Goal: Task Accomplishment & Management: Manage account settings

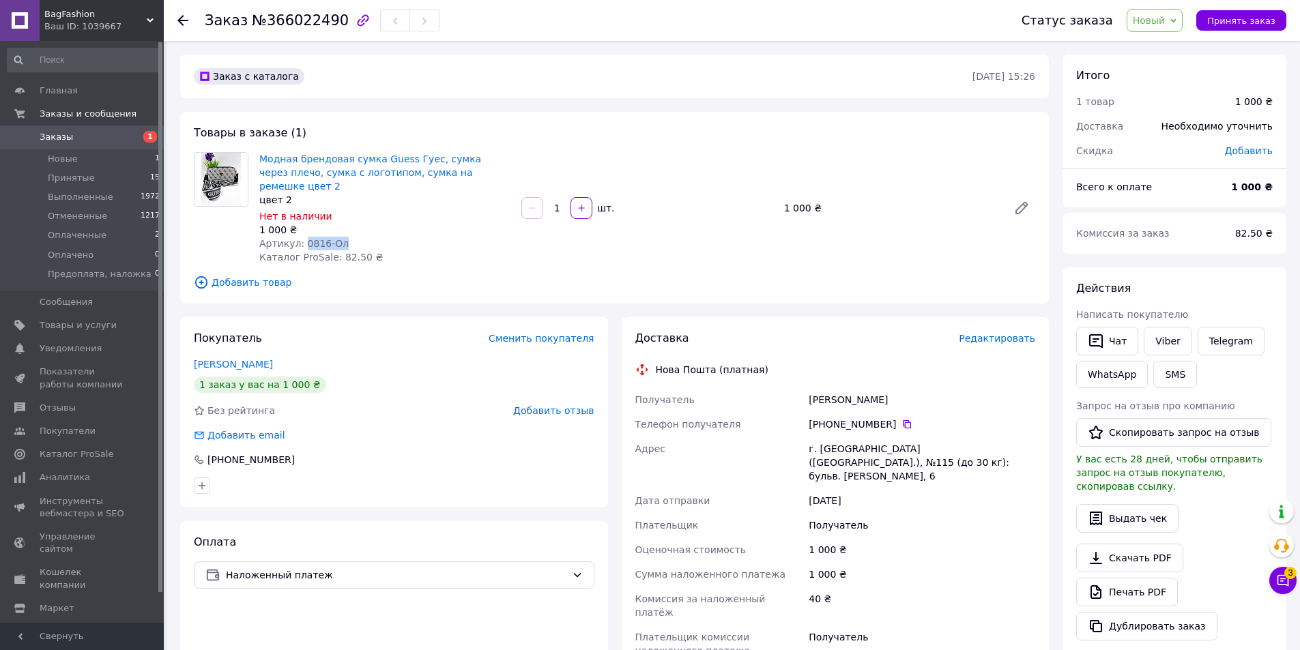
click at [61, 139] on span "Заказы" at bounding box center [56, 137] width 33 height 12
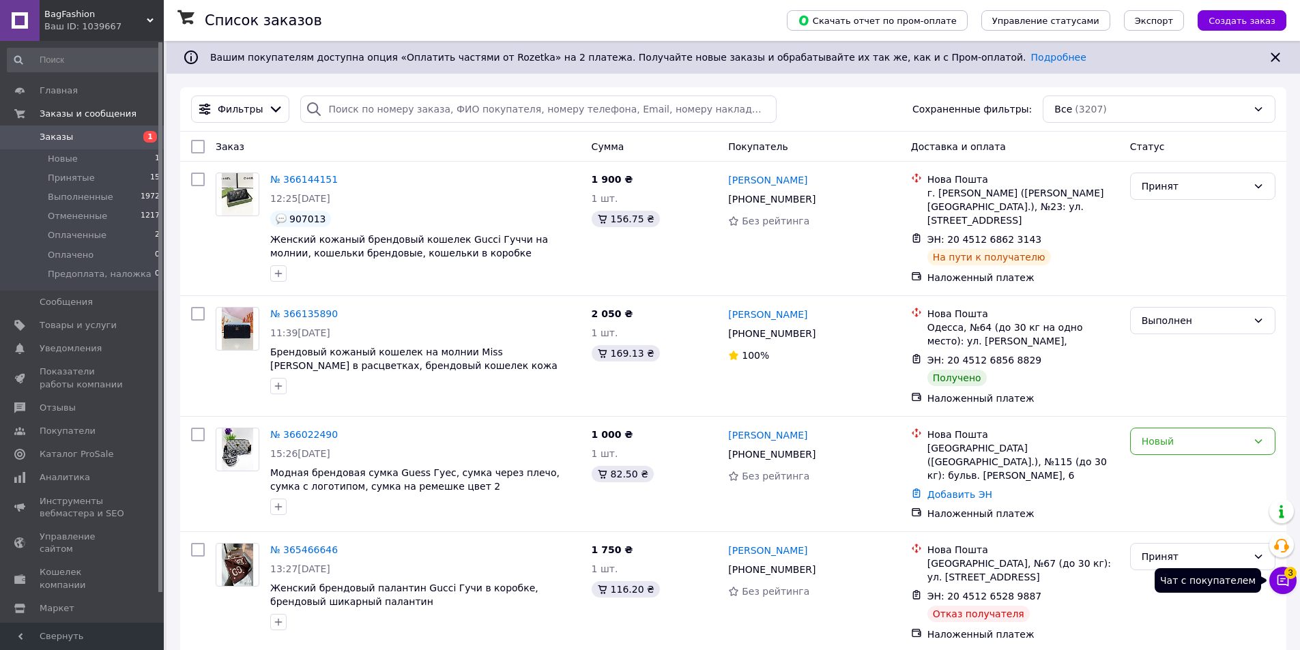
click at [1287, 571] on span "3" at bounding box center [1291, 573] width 12 height 12
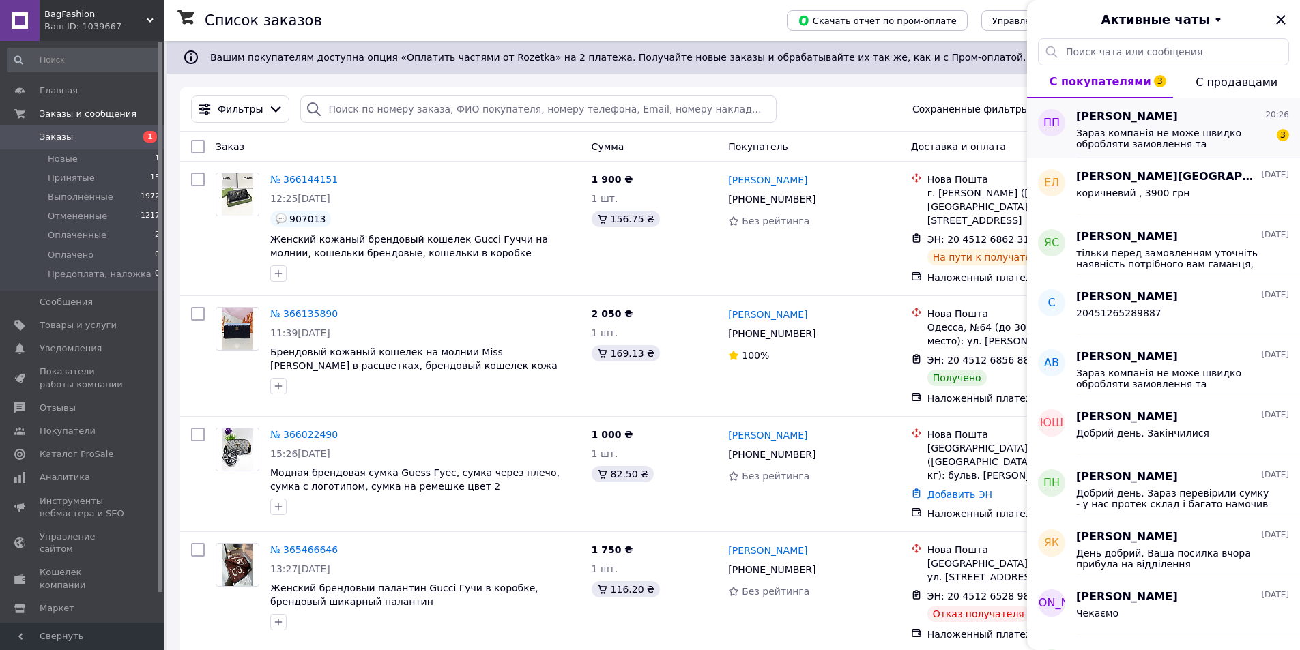
click at [1084, 125] on div "Зараз компанія не може швидко обробляти замовлення та повідомлення, оскільки за…" at bounding box center [1182, 137] width 213 height 25
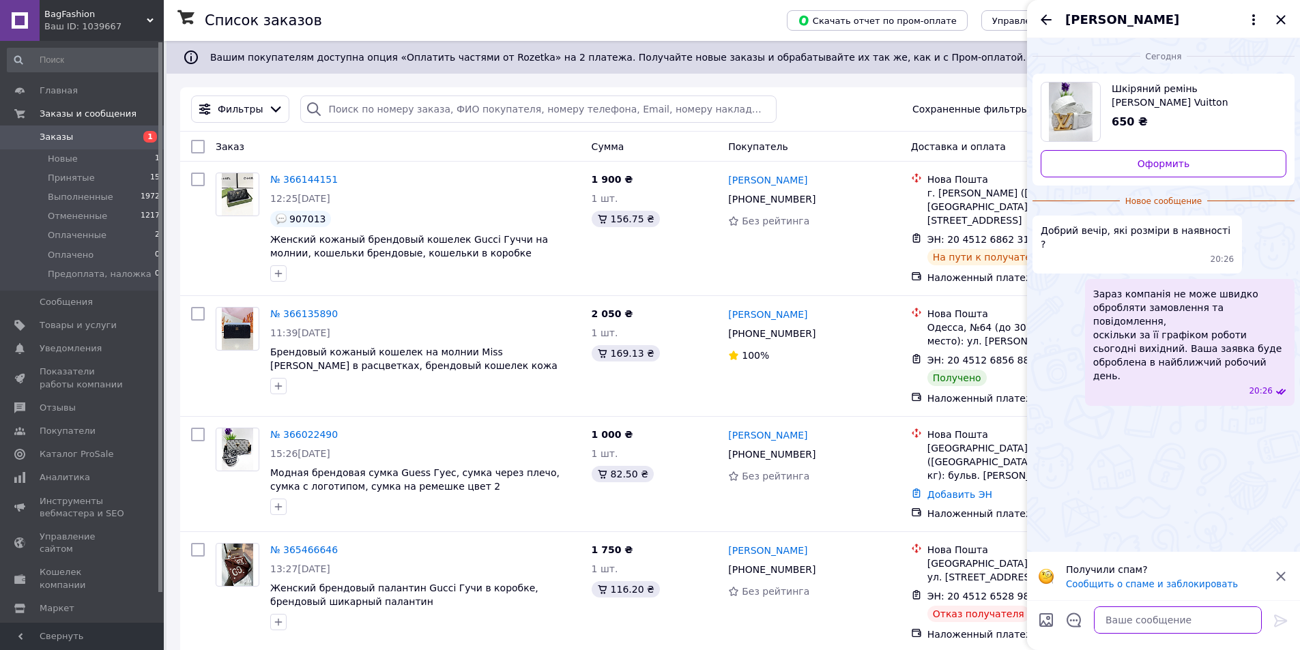
paste textarea "Добрий день. Завтра уточню на складі"
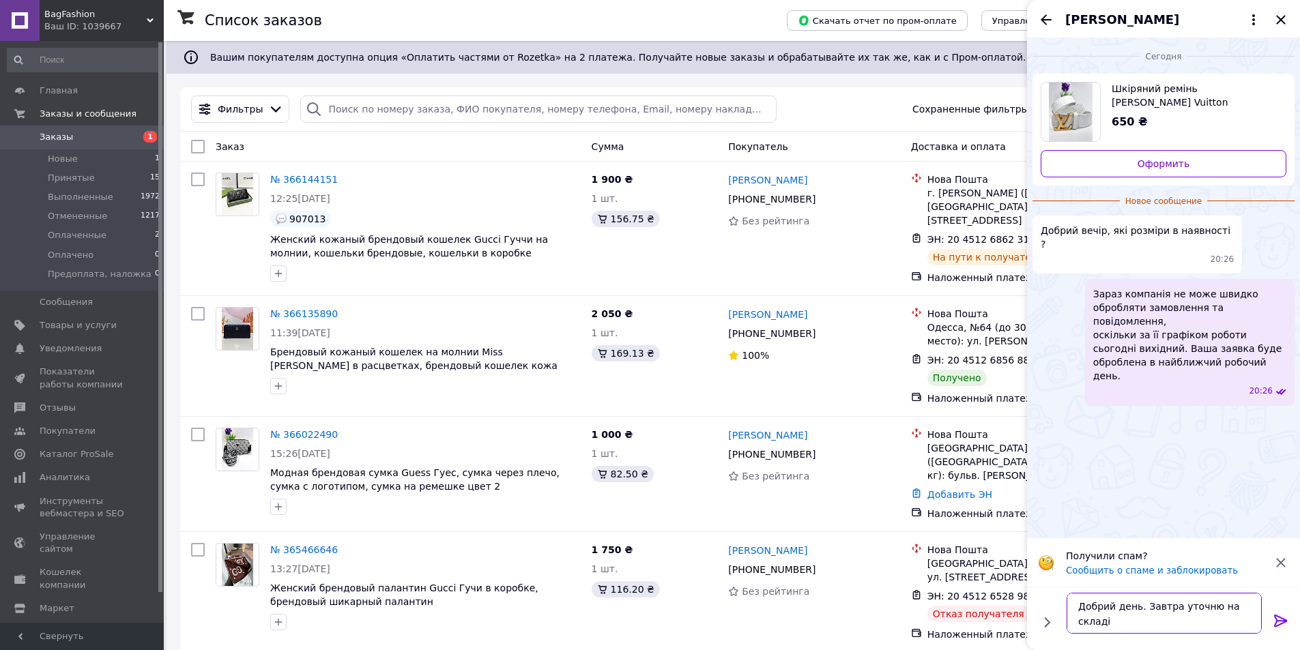
type textarea "Добрий день. Завтра уточню на складі"
click at [1282, 620] on icon at bounding box center [1281, 621] width 16 height 16
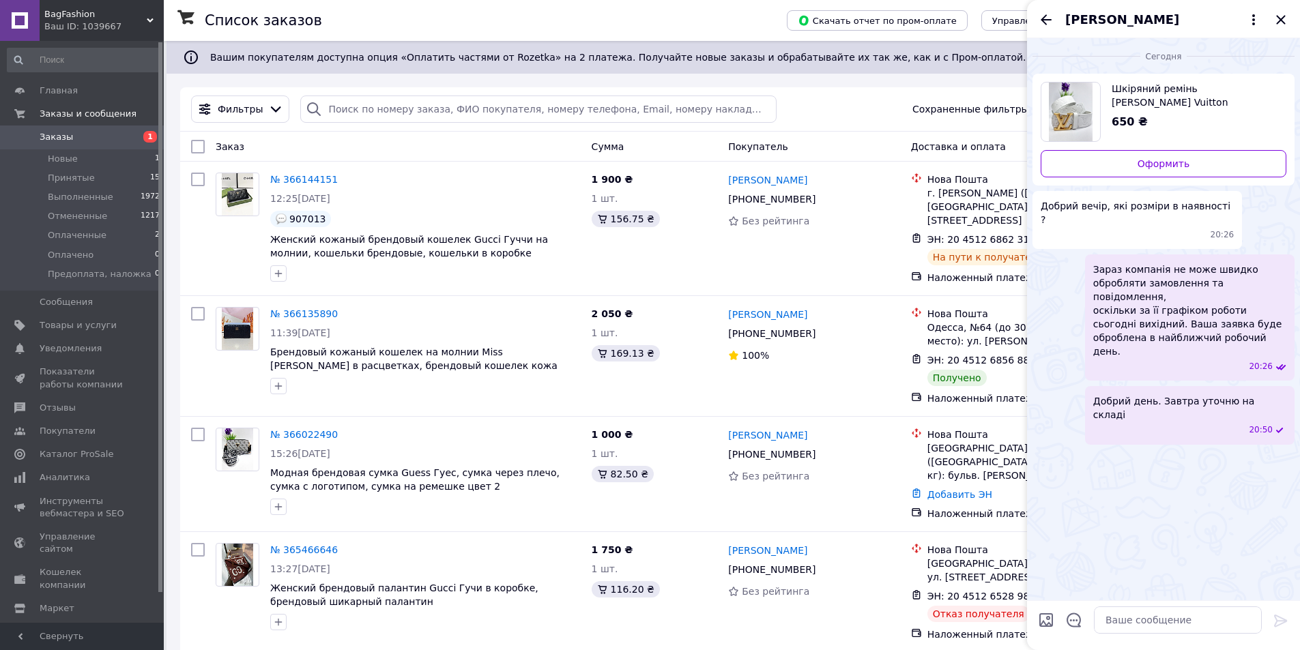
click at [1154, 97] on span "Шкіряний ремінь Louis Vuitton Луї Віттон 4 см, monogram, ремінь ЛВ, ремінь Луї …" at bounding box center [1194, 95] width 164 height 27
click at [1086, 21] on span "Платон Пономар" at bounding box center [1122, 20] width 114 height 18
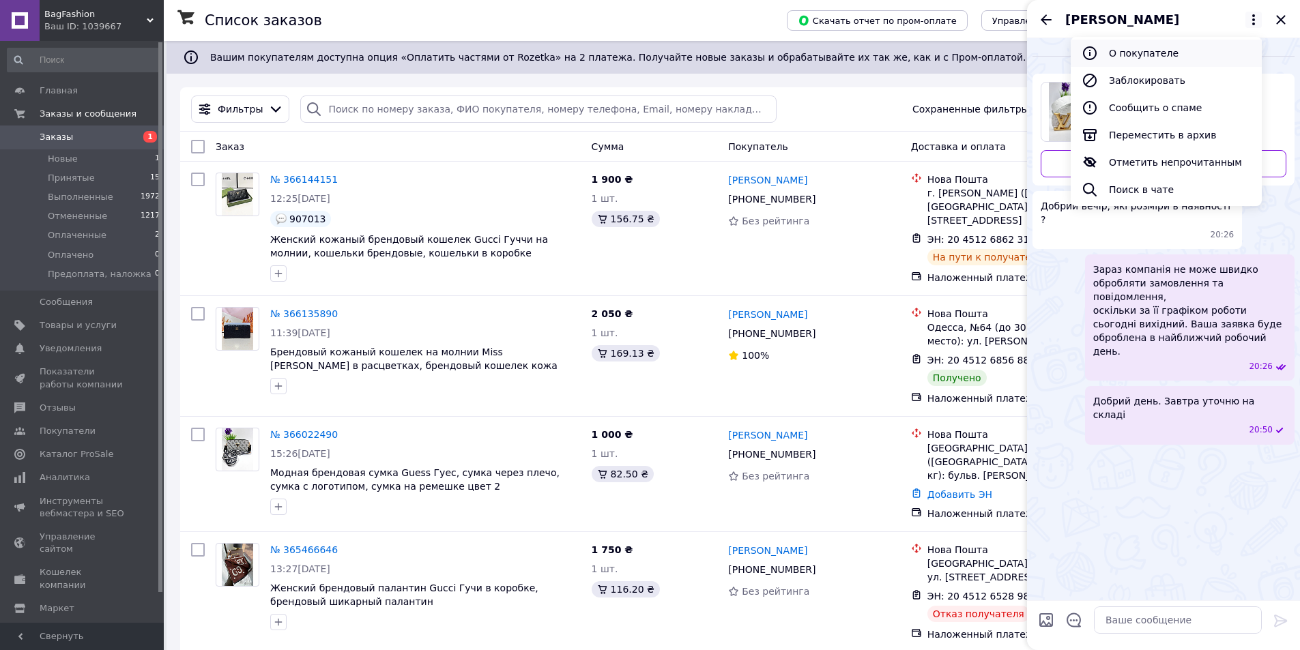
click at [1129, 57] on button "О покупателе" at bounding box center [1166, 53] width 191 height 27
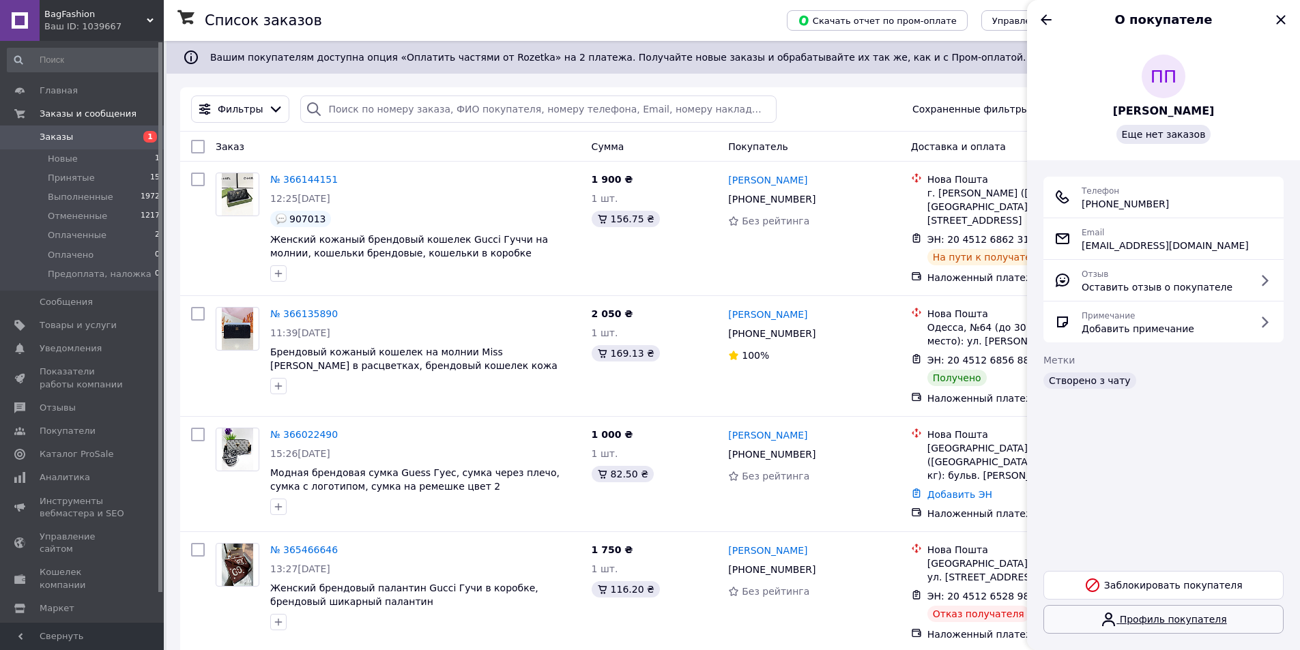
click at [1171, 616] on link "Профиль покупателя" at bounding box center [1164, 619] width 240 height 29
